Goal: Task Accomplishment & Management: Use online tool/utility

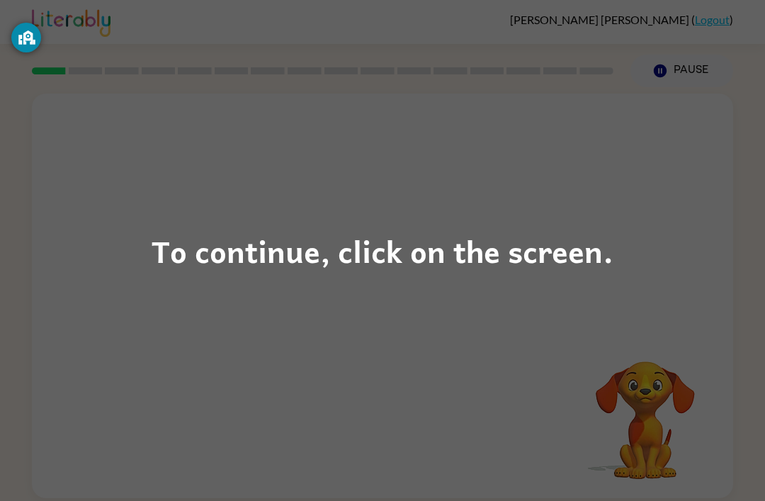
click at [451, 234] on div "To continue, click on the screen." at bounding box center [383, 251] width 462 height 48
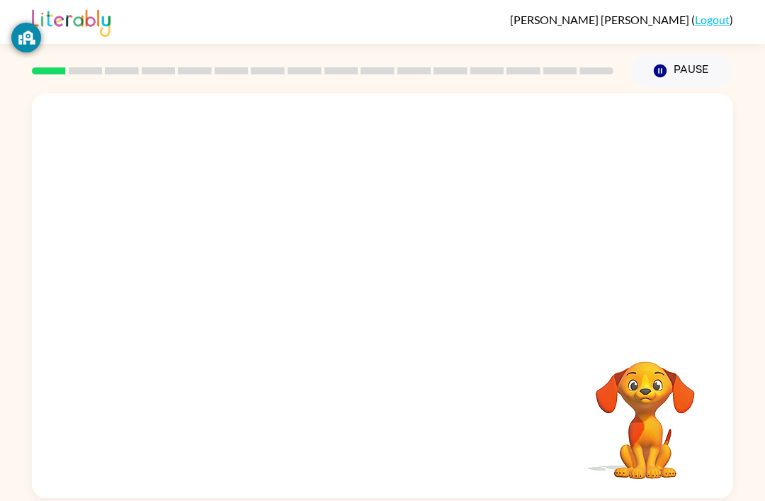
click at [547, 281] on div at bounding box center [382, 212] width 701 height 238
click at [538, 271] on div at bounding box center [382, 212] width 701 height 238
click at [516, 259] on div at bounding box center [382, 212] width 701 height 238
click at [662, 71] on icon "Pause" at bounding box center [660, 71] width 16 height 16
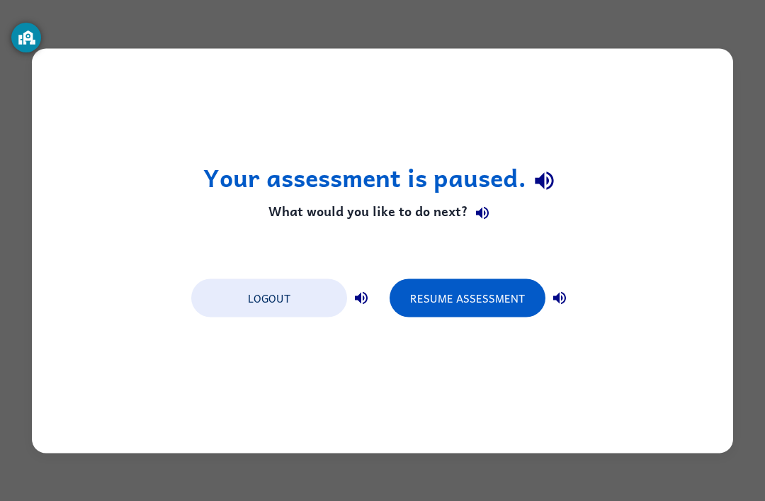
click at [516, 295] on button "Resume Assessment" at bounding box center [468, 297] width 156 height 38
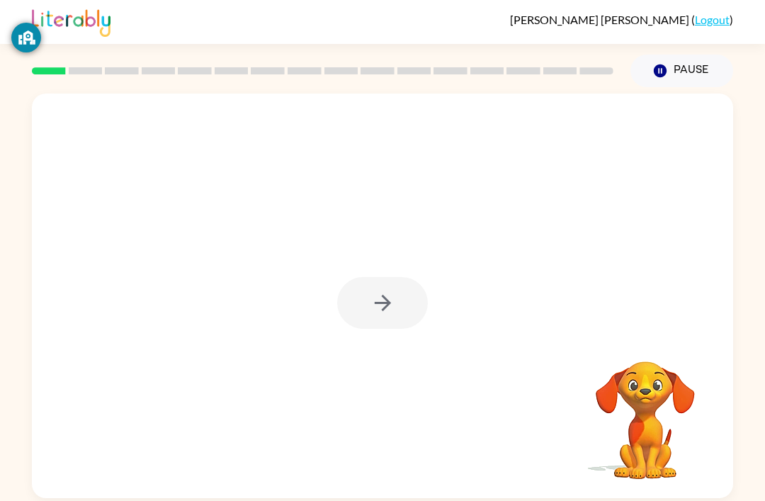
click at [406, 293] on div at bounding box center [382, 303] width 91 height 52
click at [405, 293] on div at bounding box center [382, 303] width 91 height 52
click at [371, 290] on button "button" at bounding box center [382, 303] width 91 height 52
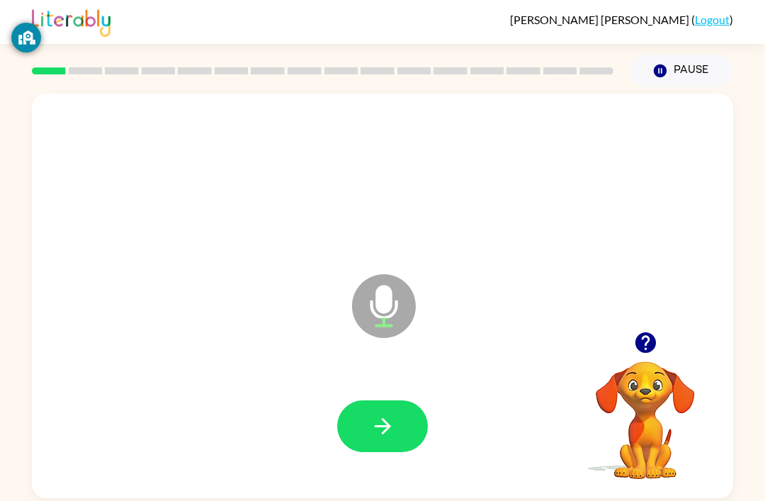
click at [418, 426] on button "button" at bounding box center [382, 426] width 91 height 52
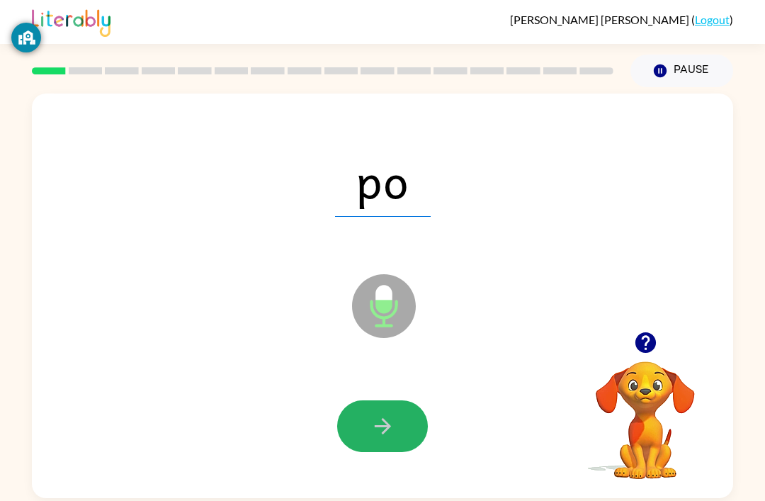
click at [414, 438] on button "button" at bounding box center [382, 426] width 91 height 52
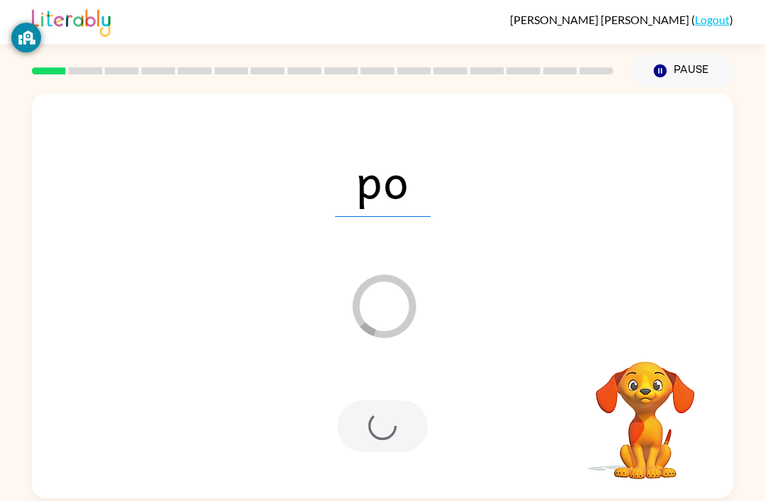
click at [747, 496] on div "po Loader Your response is being sent to our graders Your browser must support …" at bounding box center [382, 292] width 765 height 411
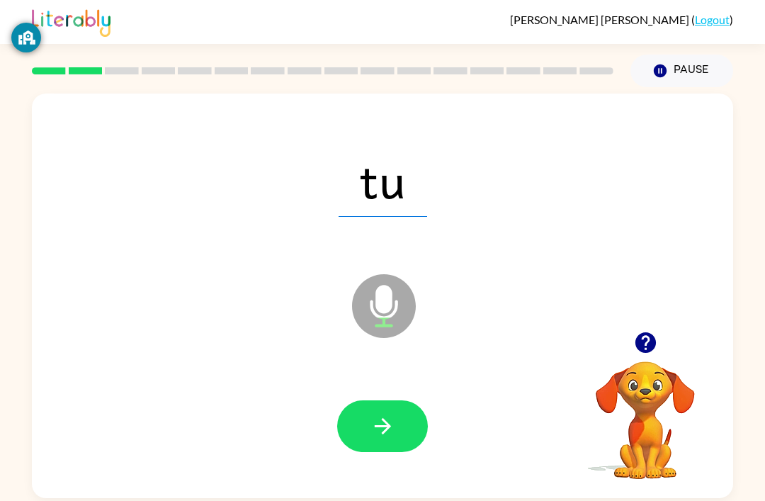
click at [402, 437] on button "button" at bounding box center [382, 426] width 91 height 52
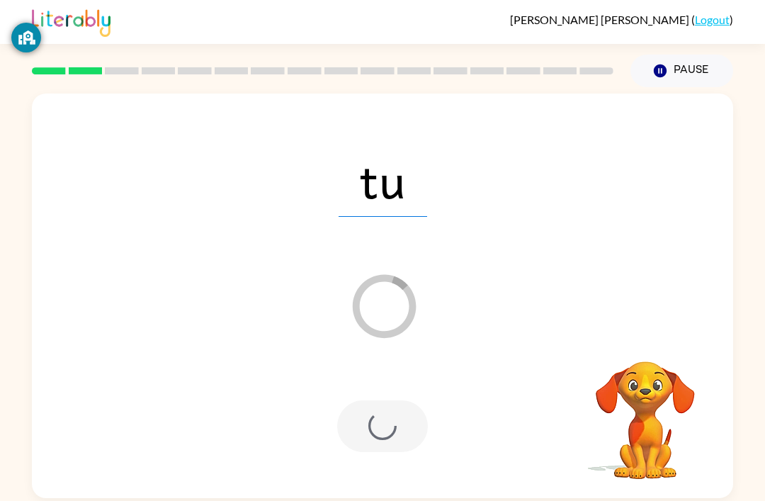
scroll to position [45, 0]
